Goal: Task Accomplishment & Management: Use online tool/utility

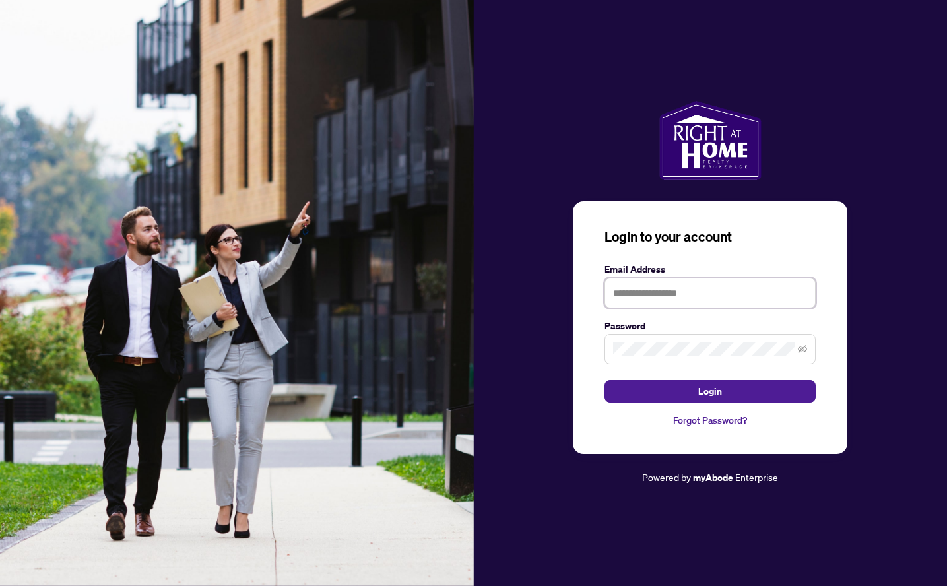
click at [661, 297] on input "text" at bounding box center [710, 293] width 211 height 30
type input "**********"
click at [698, 390] on button "Login" at bounding box center [710, 391] width 211 height 22
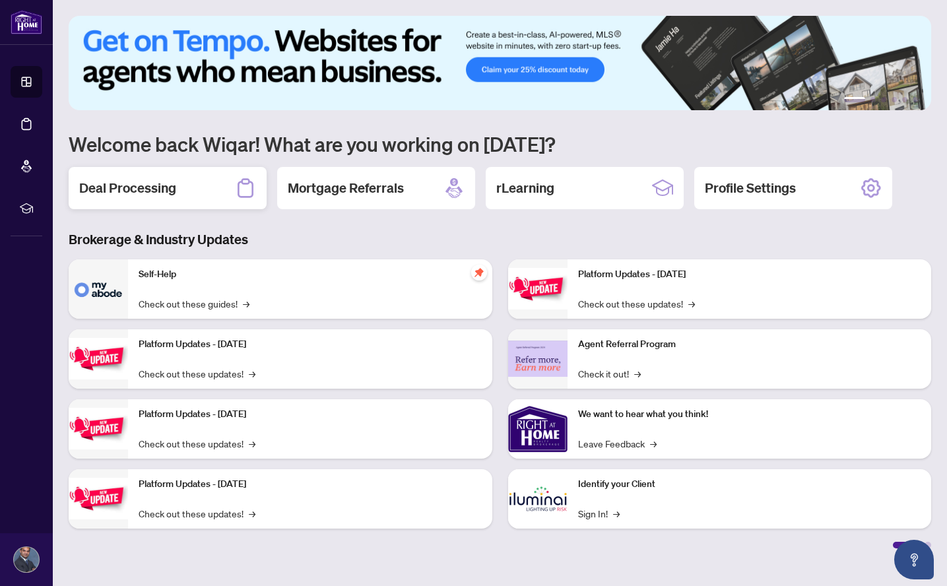
click at [136, 186] on h2 "Deal Processing" at bounding box center [127, 188] width 97 height 18
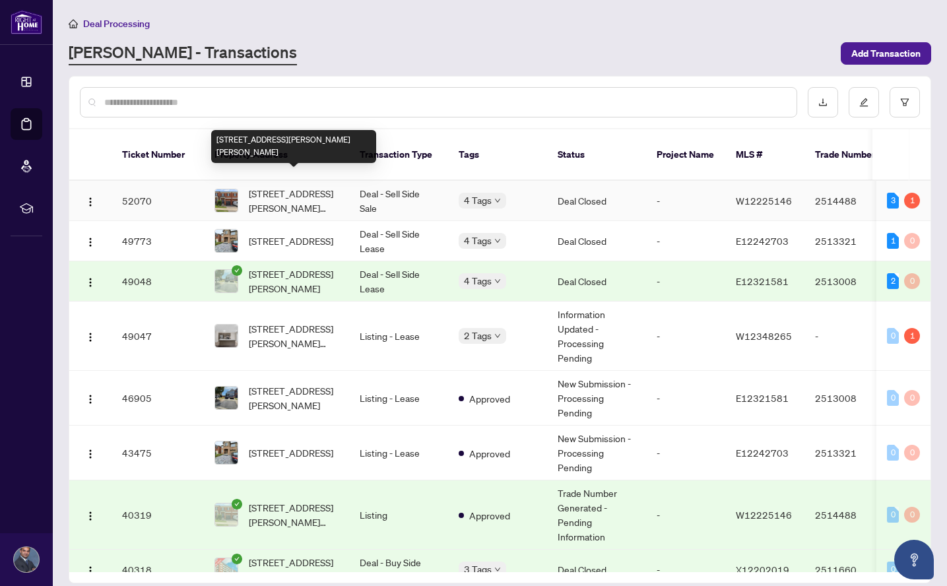
click at [301, 186] on span "[STREET_ADDRESS][PERSON_NAME][PERSON_NAME]" at bounding box center [294, 200] width 90 height 29
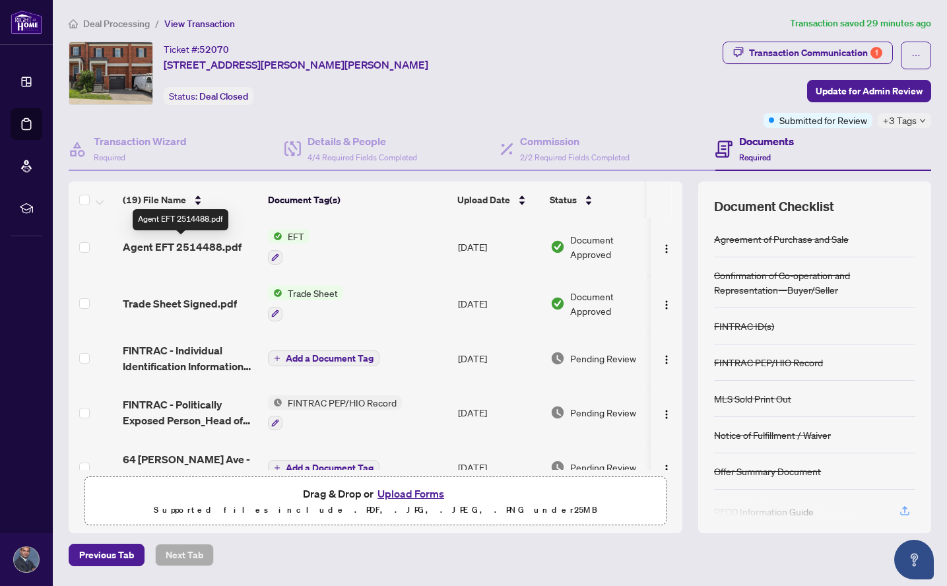
click at [196, 246] on span "Agent EFT 2514488.pdf" at bounding box center [182, 247] width 119 height 16
